Goal: Information Seeking & Learning: Learn about a topic

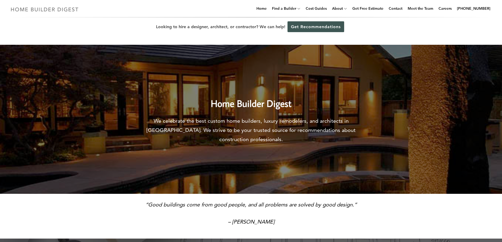
click at [32, 5] on img at bounding box center [44, 9] width 72 height 10
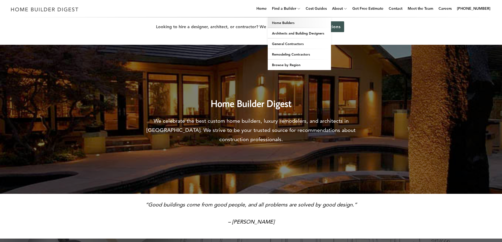
click at [287, 25] on link "Home Builders" at bounding box center [299, 22] width 63 height 11
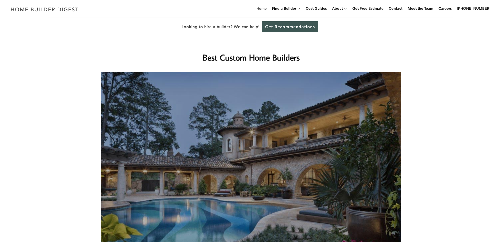
click at [264, 6] on link "Home" at bounding box center [261, 8] width 14 height 17
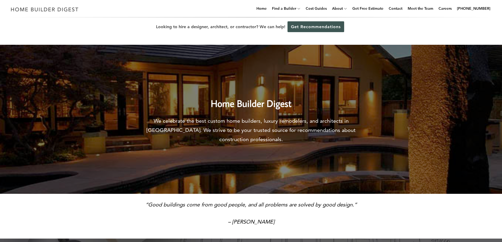
click at [412, 27] on div "Looking to hire a designer, architect, or contractor? We can help! Get Recommen…" at bounding box center [251, 26] width 502 height 19
drag, startPoint x: 430, startPoint y: 28, endPoint x: 409, endPoint y: 9, distance: 27.4
click at [429, 28] on div "Looking to hire a designer, architect, or contractor? We can help! Get Recommen…" at bounding box center [251, 26] width 502 height 19
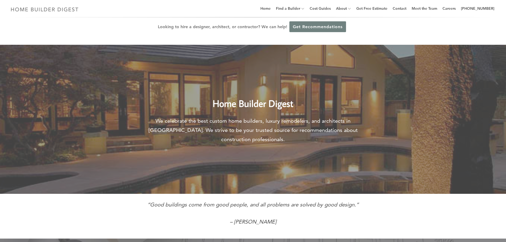
drag, startPoint x: 434, startPoint y: 24, endPoint x: 388, endPoint y: 0, distance: 51.8
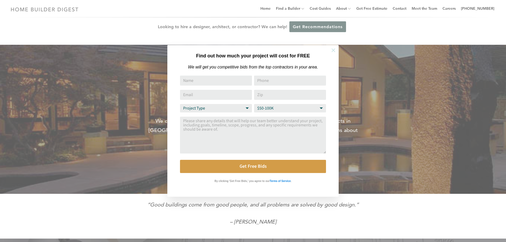
click at [336, 45] on button at bounding box center [333, 50] width 18 height 18
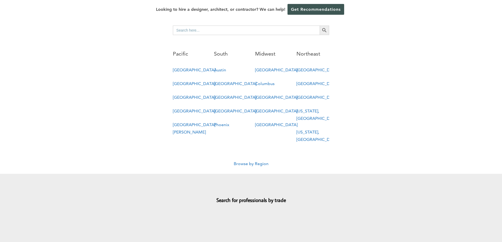
scroll to position [316, 0]
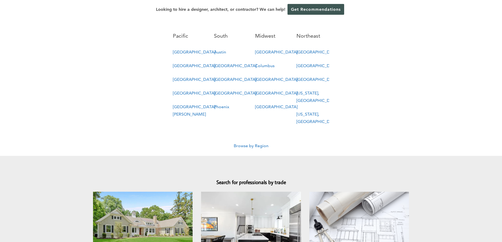
click at [265, 63] on link "Columbus" at bounding box center [264, 65] width 19 height 5
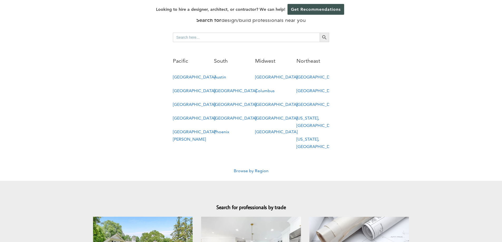
scroll to position [290, 0]
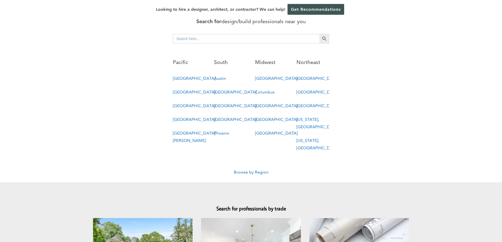
click at [260, 90] on link "Columbus" at bounding box center [264, 92] width 19 height 5
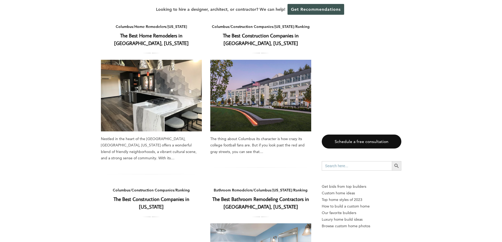
scroll to position [53, 0]
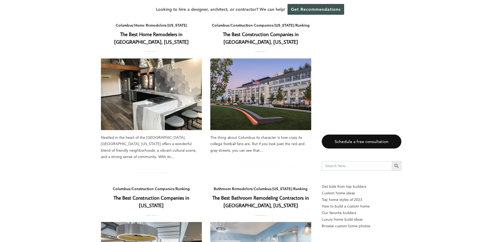
click at [174, 87] on img at bounding box center [151, 94] width 101 height 72
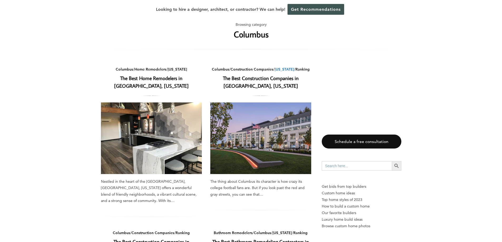
scroll to position [0, 0]
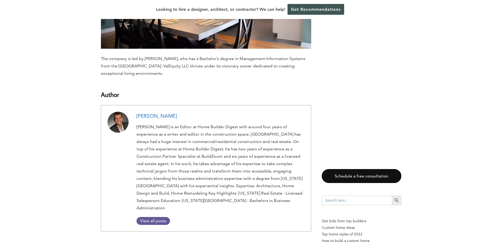
scroll to position [2607, 0]
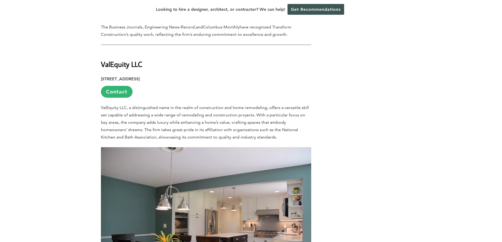
drag, startPoint x: 432, startPoint y: 116, endPoint x: 427, endPoint y: 68, distance: 48.7
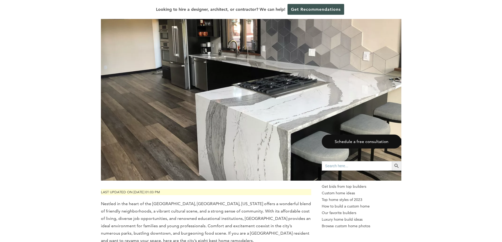
scroll to position [0, 0]
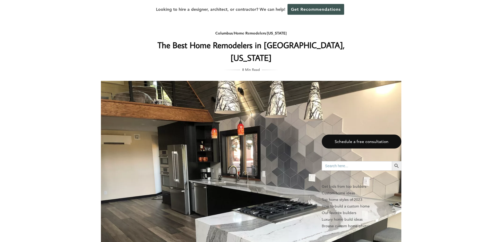
drag, startPoint x: 435, startPoint y: 138, endPoint x: 416, endPoint y: 56, distance: 84.1
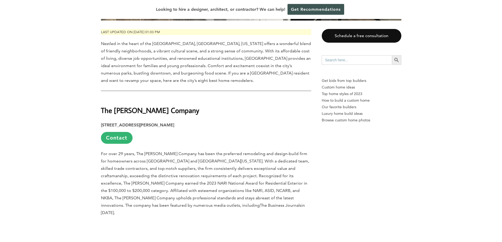
scroll to position [290, 0]
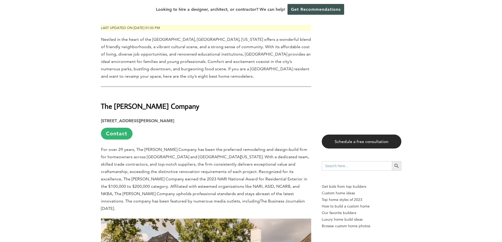
click at [345, 135] on link "Schedule a free consultation" at bounding box center [362, 142] width 80 height 14
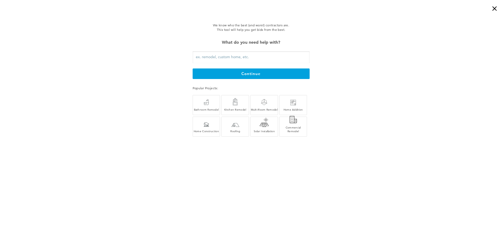
click at [153, 40] on div "We know who the best (and worst) contractors are. This tool will help you get b…" at bounding box center [251, 81] width 502 height 134
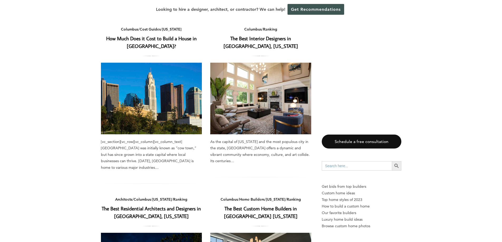
scroll to position [395, 0]
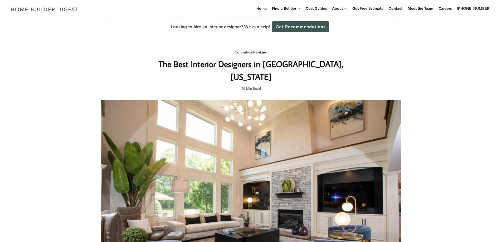
drag, startPoint x: 266, startPoint y: 90, endPoint x: 253, endPoint y: 31, distance: 60.7
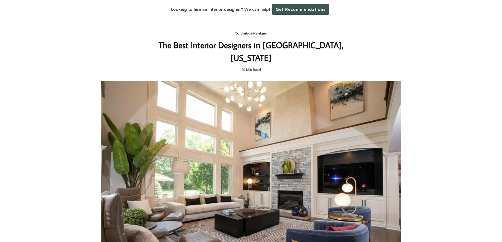
drag, startPoint x: 444, startPoint y: 71, endPoint x: 411, endPoint y: 7, distance: 71.6
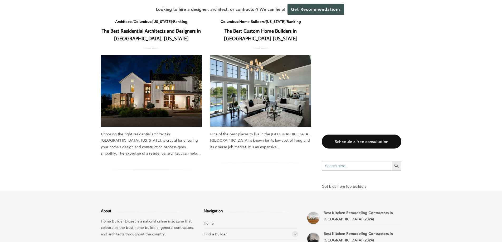
scroll to position [579, 0]
